Goal: Information Seeking & Learning: Learn about a topic

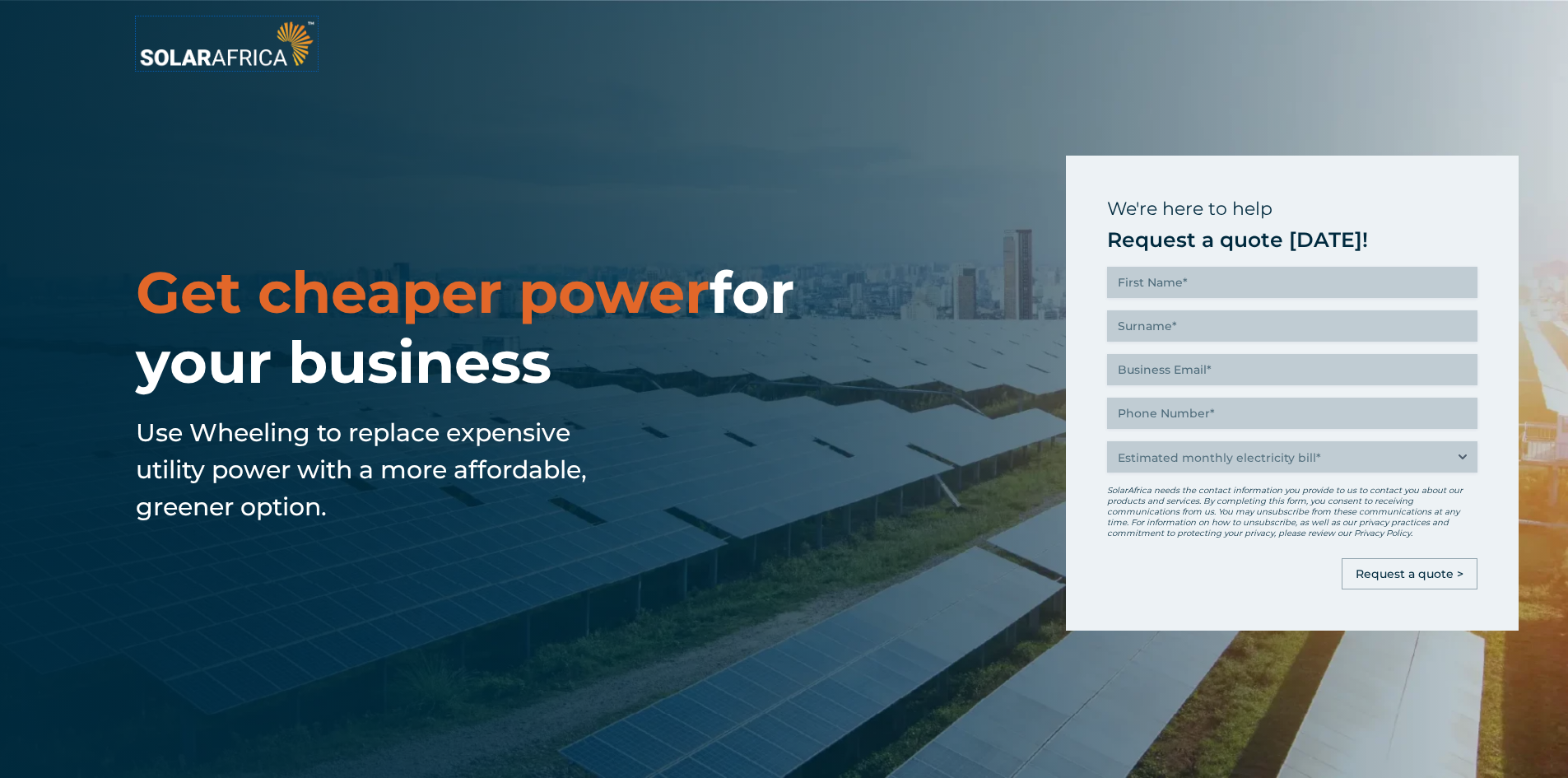
drag, startPoint x: 216, startPoint y: 60, endPoint x: 224, endPoint y: 72, distance: 14.4
click at [216, 60] on img at bounding box center [227, 44] width 182 height 54
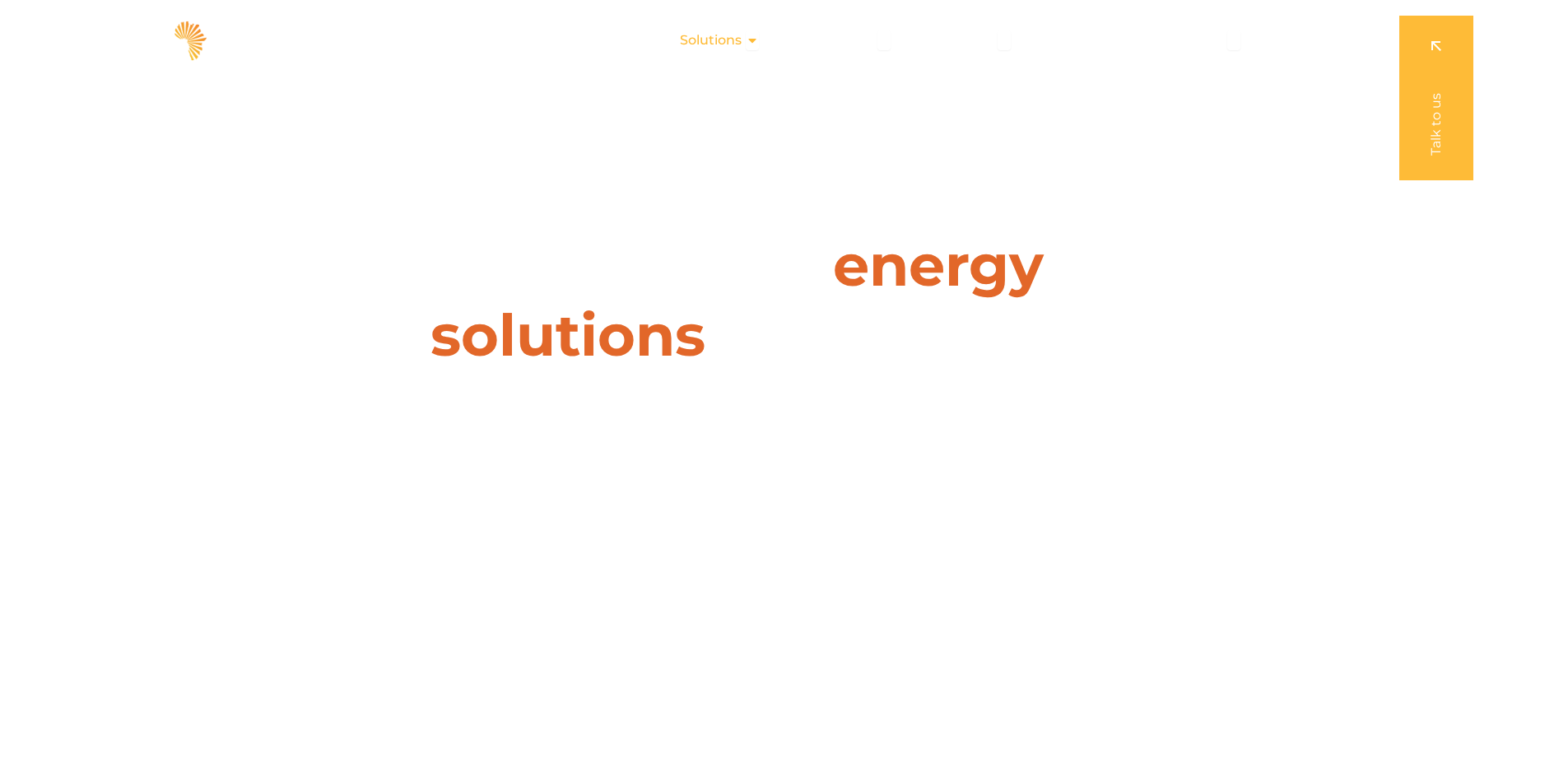
click at [757, 44] on icon "Menu" at bounding box center [752, 40] width 13 height 13
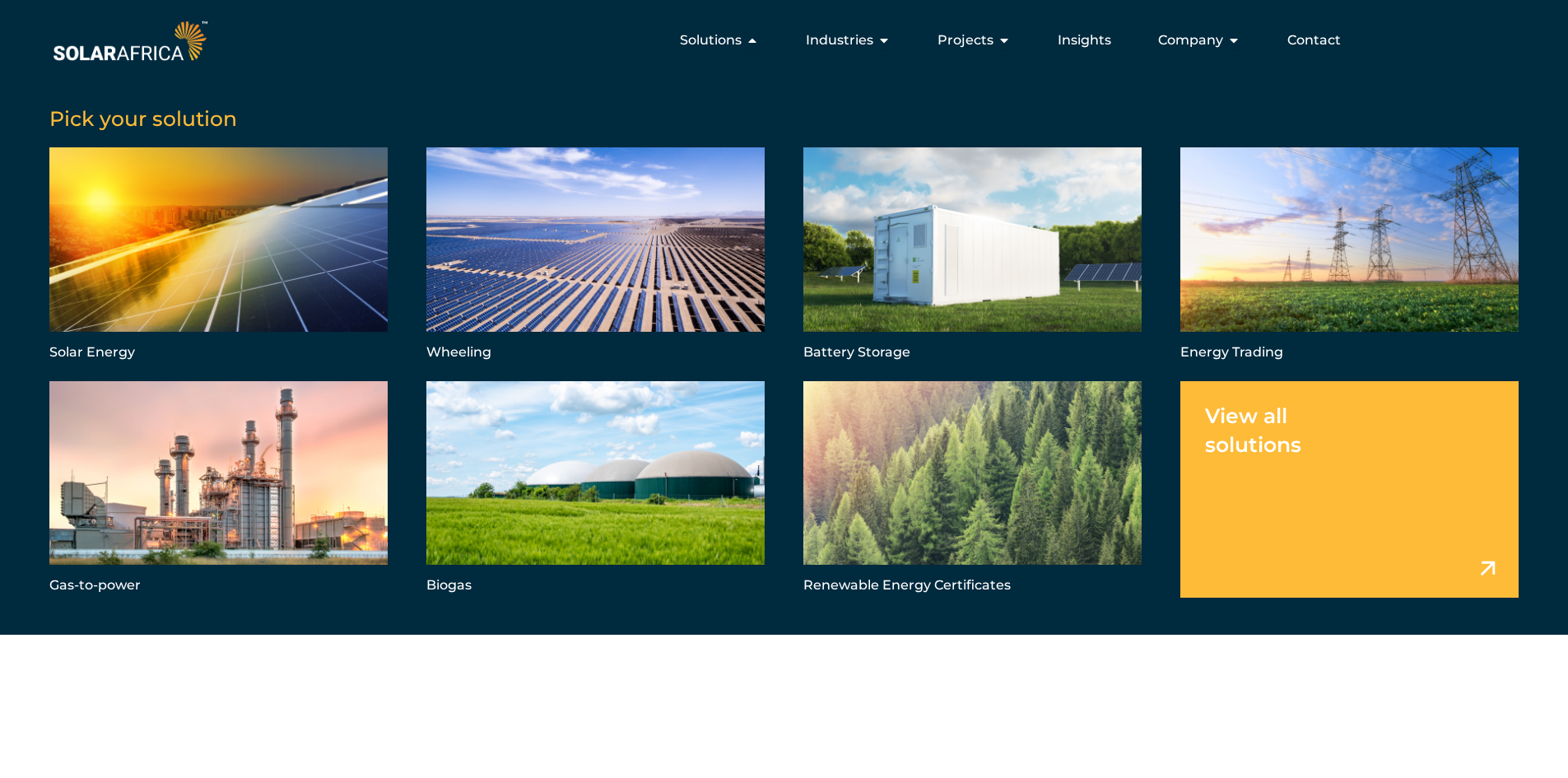
click at [1490, 565] on link "Menu" at bounding box center [1349, 489] width 338 height 216
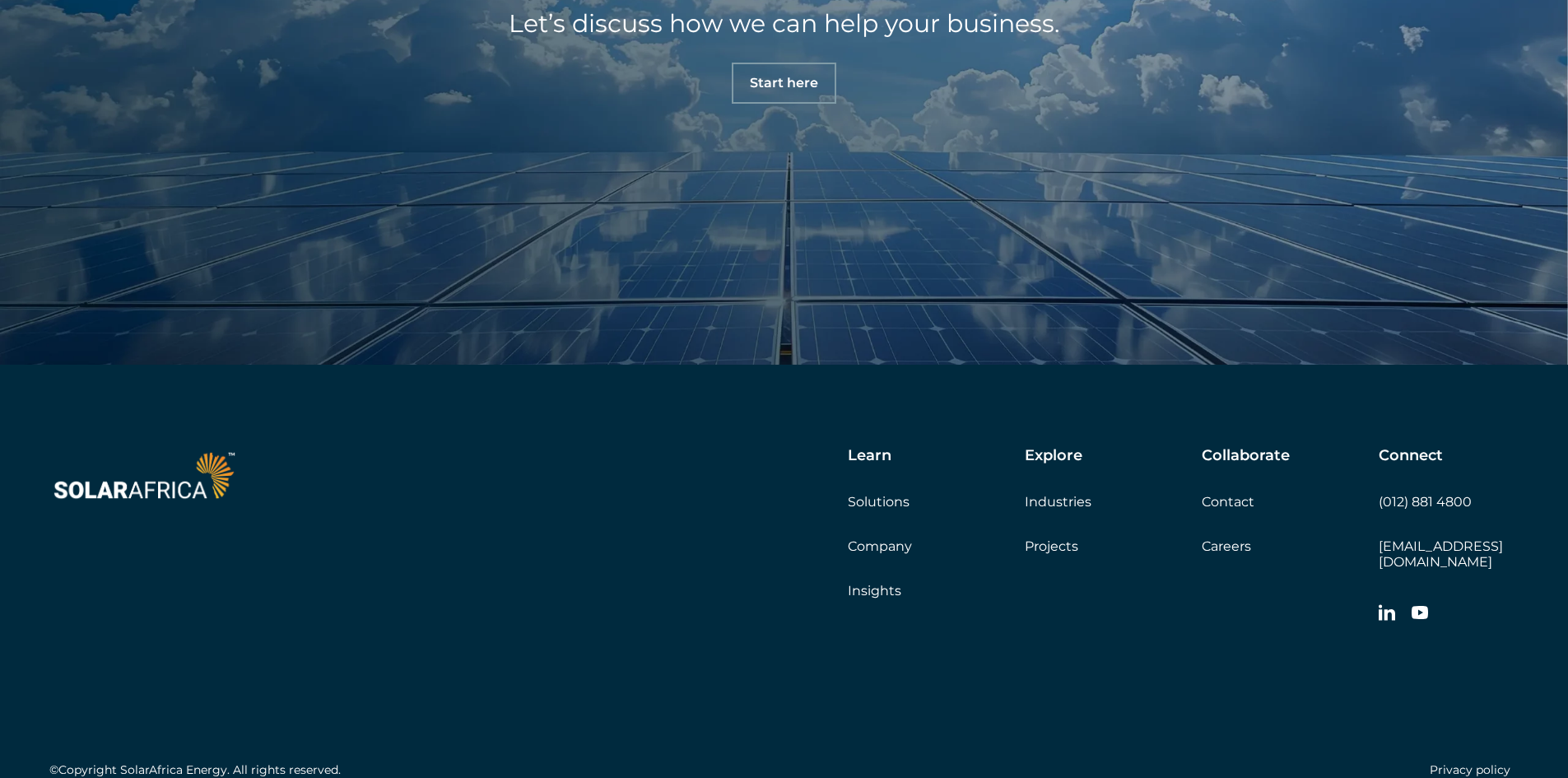
scroll to position [1893, 0]
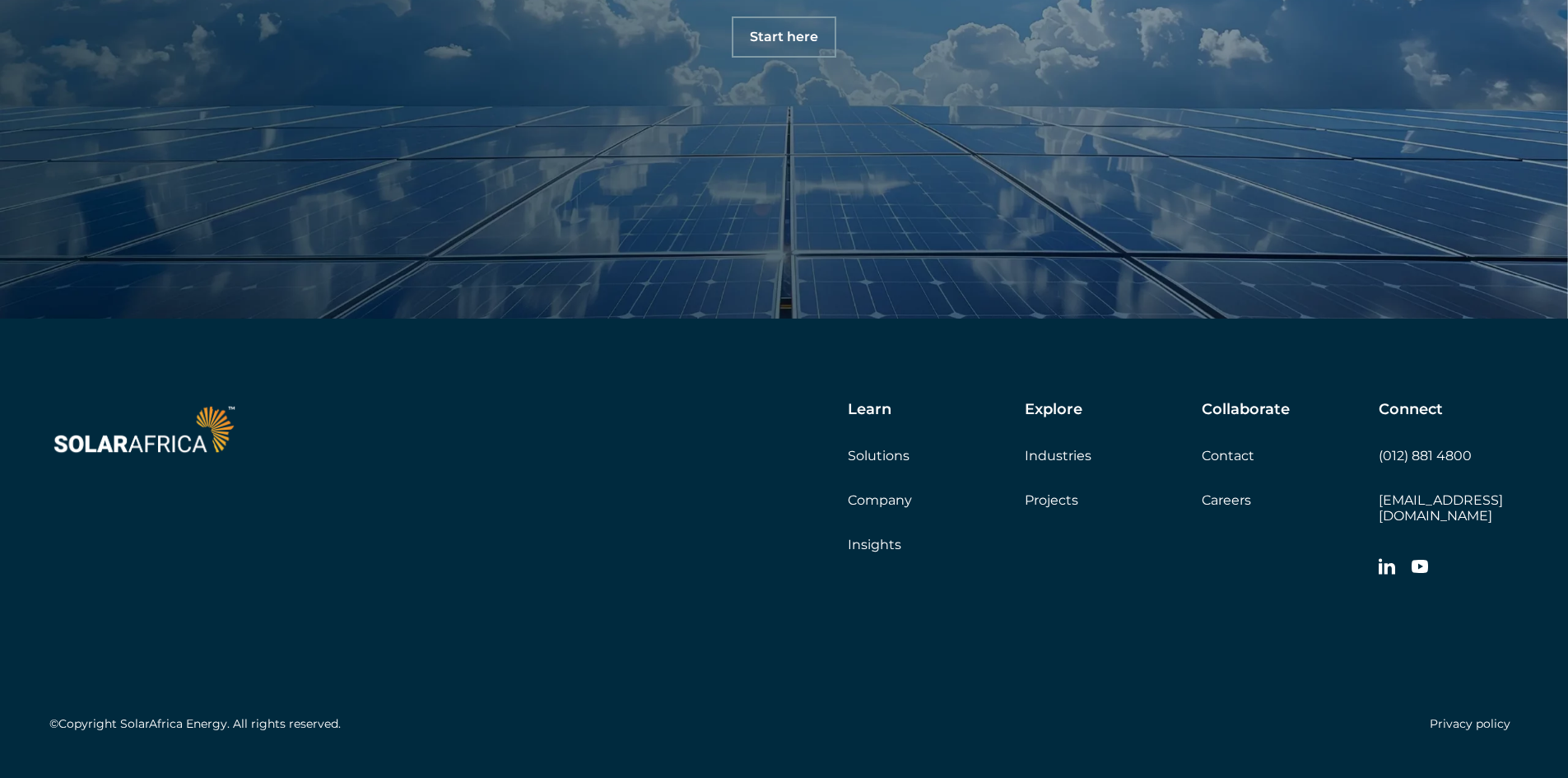
click at [872, 448] on link "Solutions" at bounding box center [878, 456] width 61 height 16
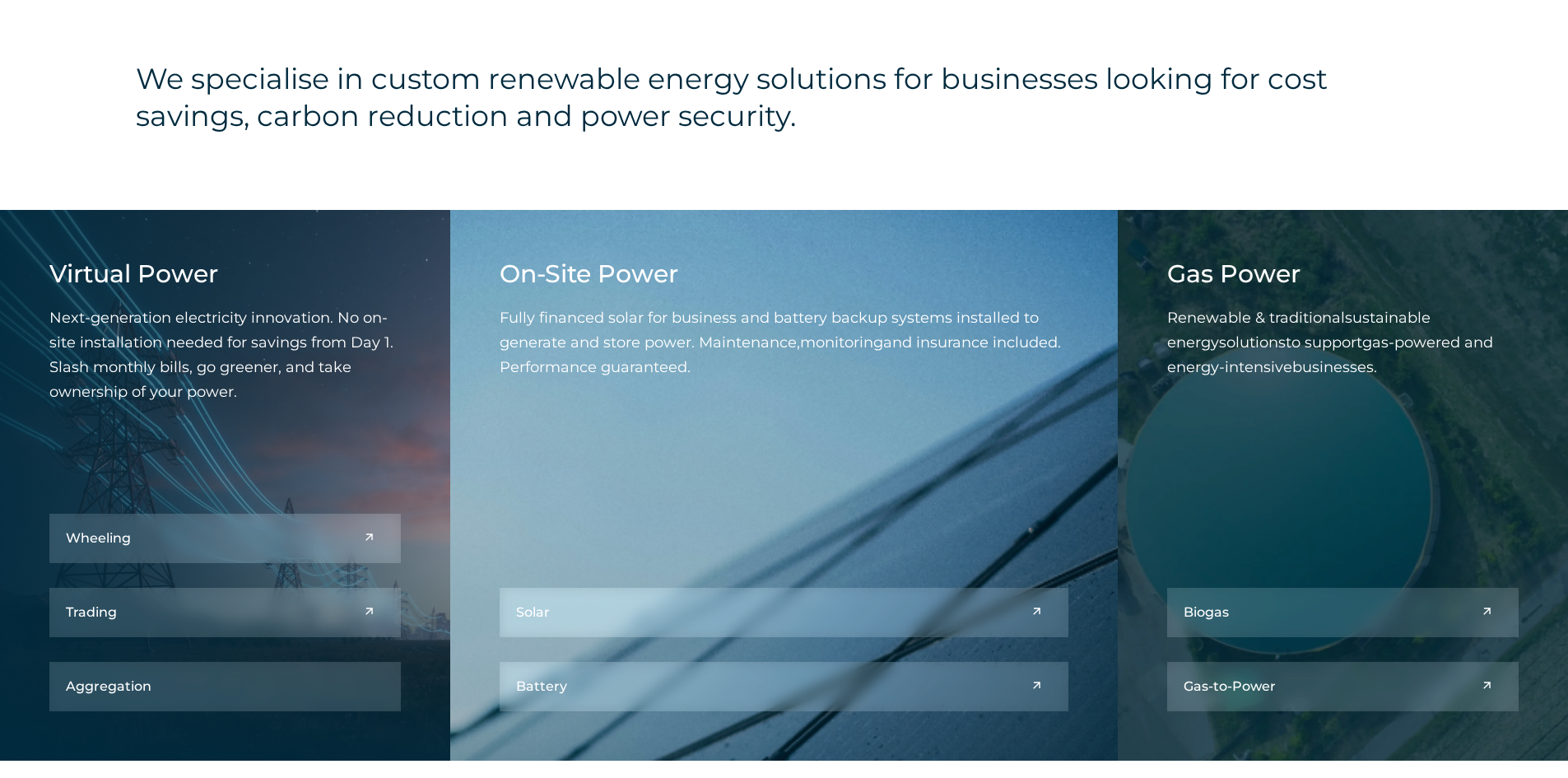
scroll to position [659, 0]
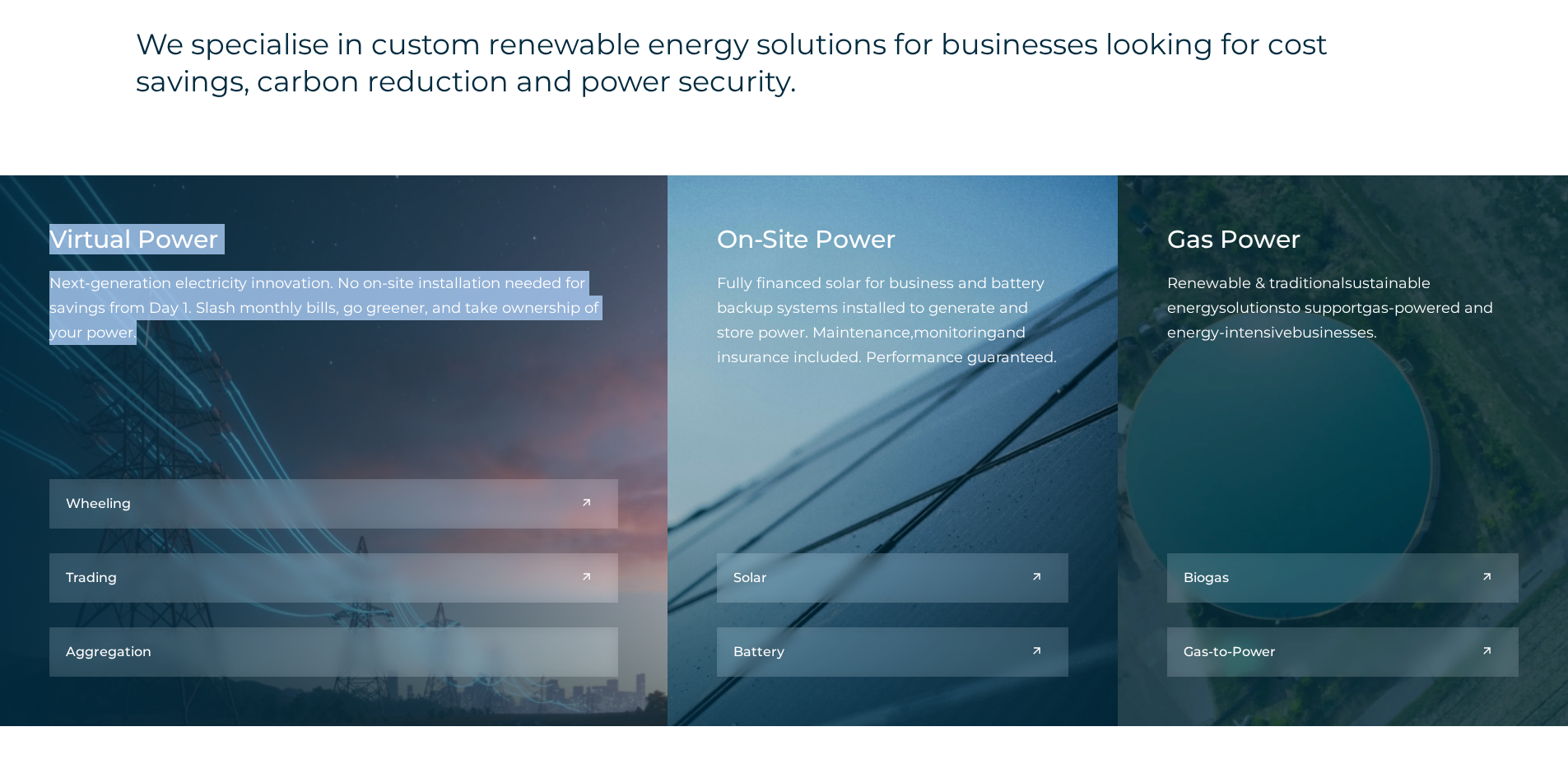
drag, startPoint x: 53, startPoint y: 236, endPoint x: 205, endPoint y: 325, distance: 176.1
click at [205, 325] on div "Virtual Power Next-generation electricity innovation. No on-site installation n…" at bounding box center [334, 297] width 569 height 144
copy div "Virtual Power Next-generation electricity innovation. No on-site installation n…"
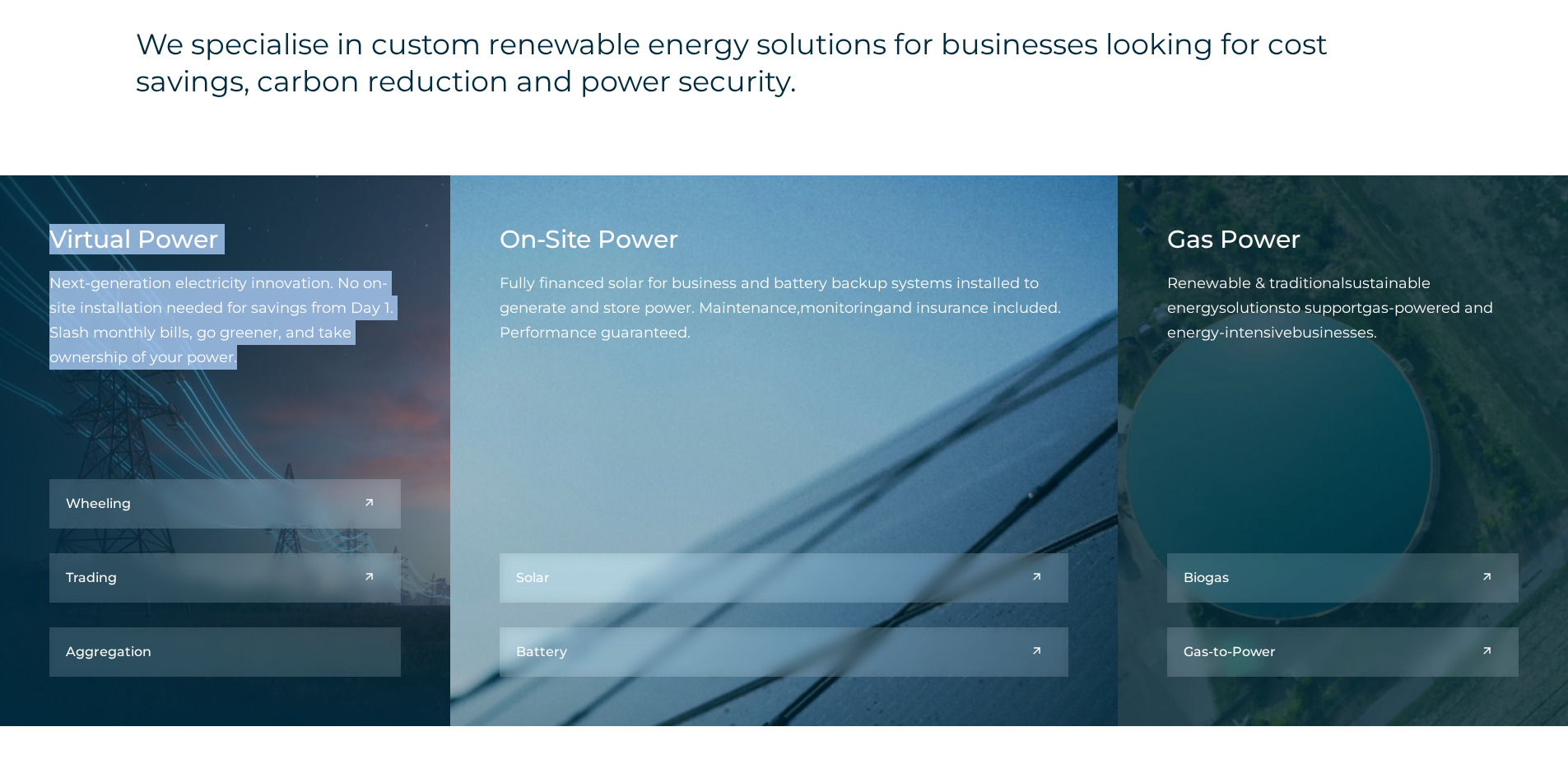
drag, startPoint x: 502, startPoint y: 238, endPoint x: 711, endPoint y: 329, distance: 228.0
click at [711, 329] on div "On-Site Power Fully financed solar for business and battery backup systems inst…" at bounding box center [784, 297] width 569 height 144
copy div "On-Site Power Fully financed solar for business and battery backup systems inst…"
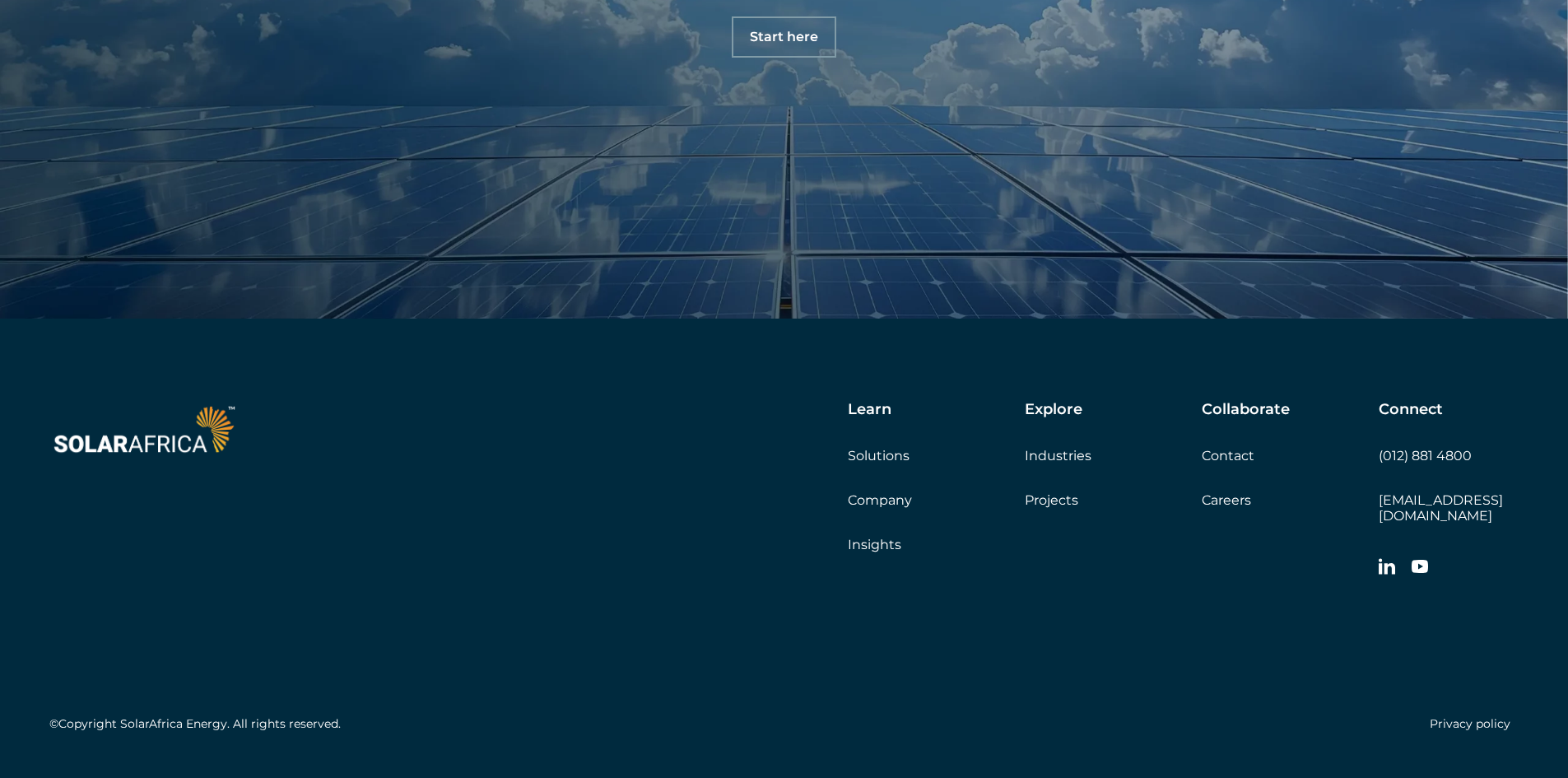
scroll to position [1921, 0]
